Goal: Task Accomplishment & Management: Use online tool/utility

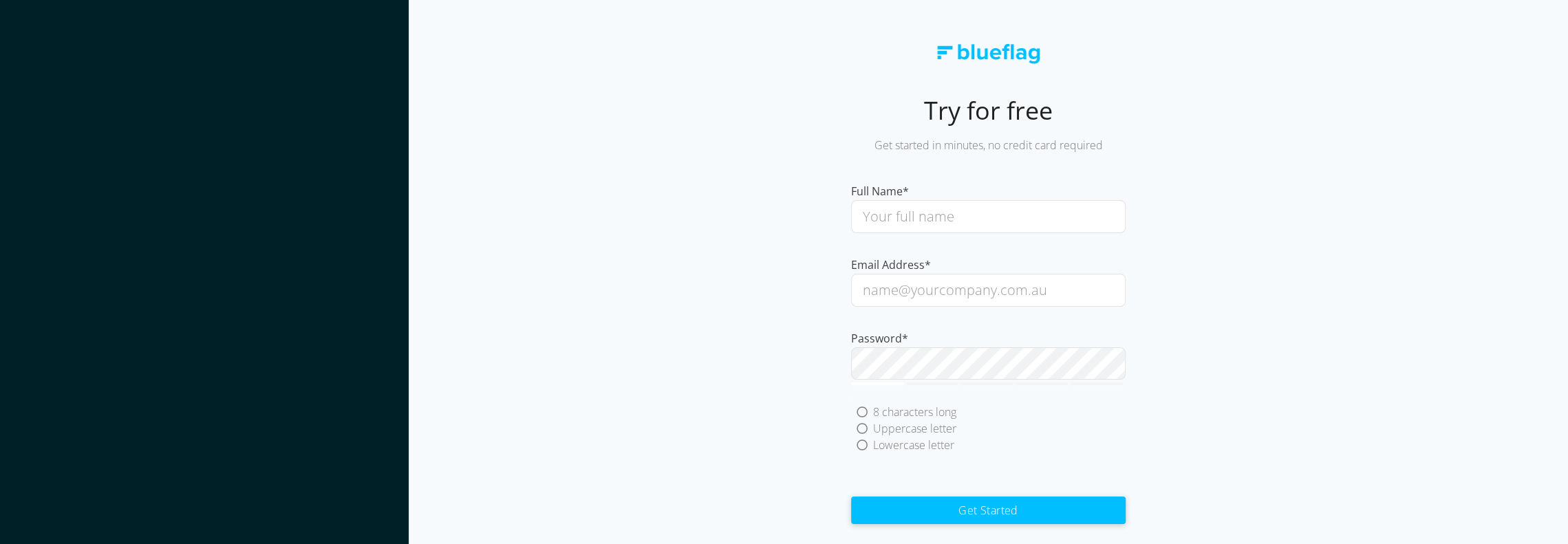
click at [990, 216] on input "text" at bounding box center [988, 216] width 274 height 33
type input "[PERSON_NAME]"
click at [952, 287] on input "email" at bounding box center [988, 290] width 274 height 33
type input "[EMAIL_ADDRESS][DOMAIN_NAME]"
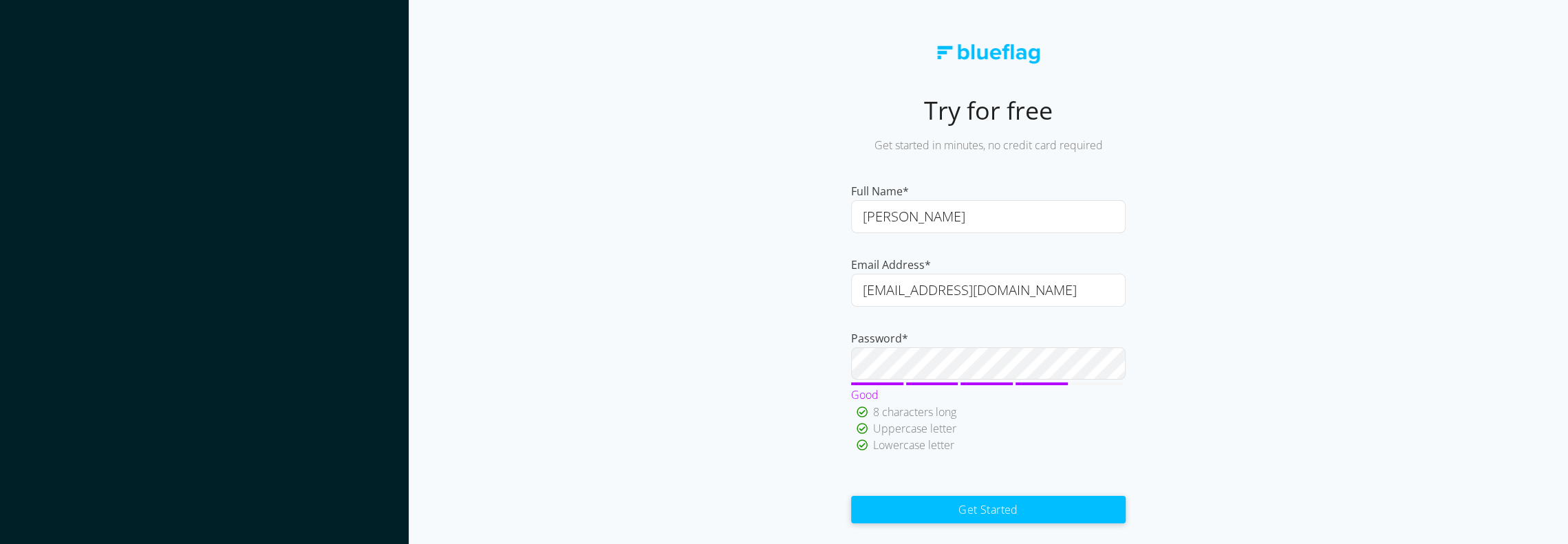
click at [1017, 512] on button "Get Started" at bounding box center [988, 510] width 274 height 28
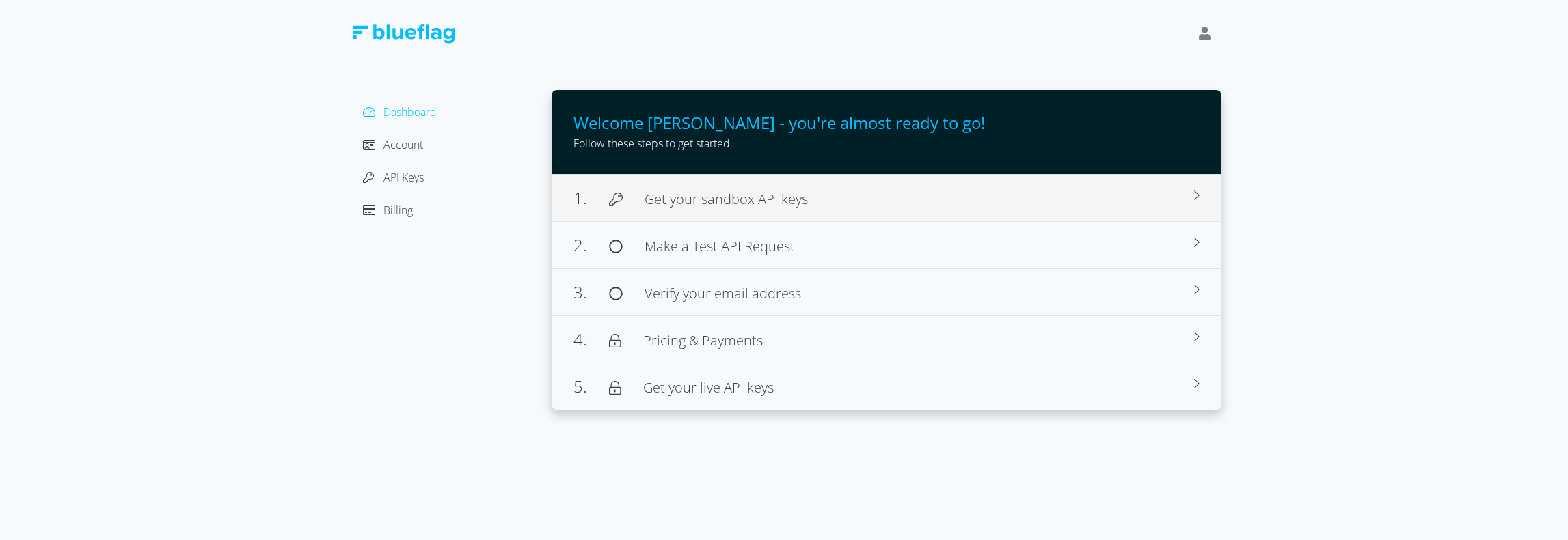
click at [826, 211] on div "1. Get your sandbox API keys To test our api and data, you will need to create …" at bounding box center [886, 198] width 670 height 47
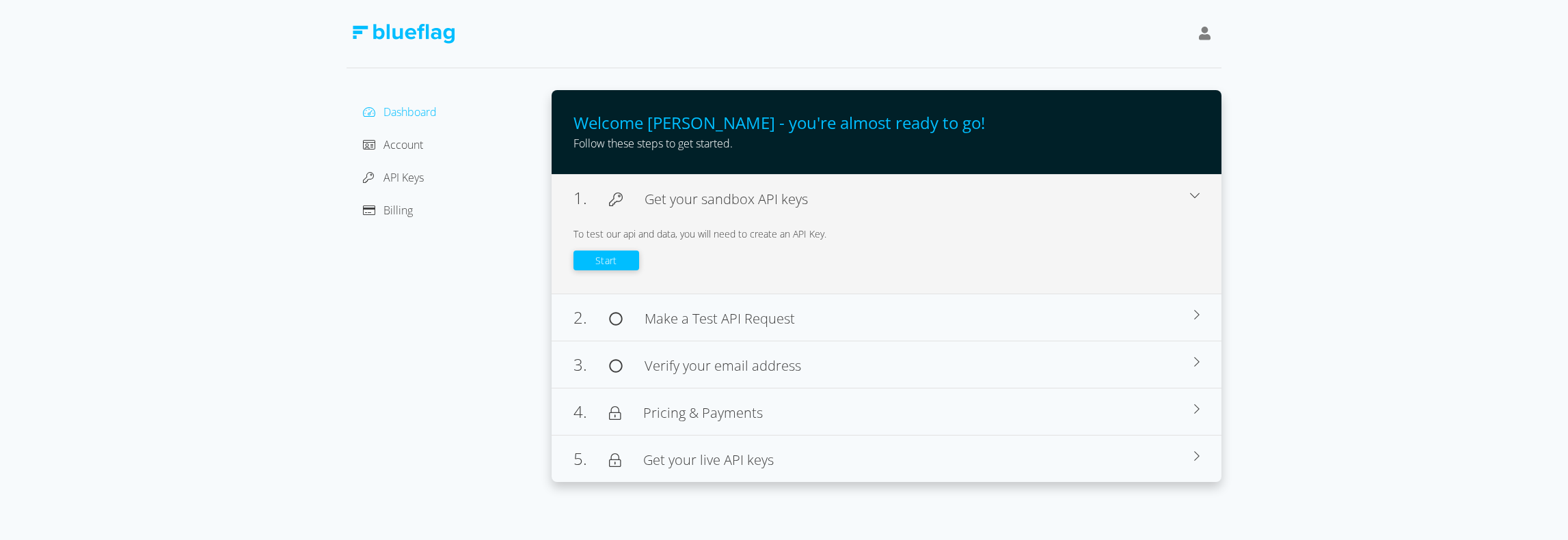
click at [619, 255] on button "Start" at bounding box center [606, 260] width 65 height 20
